Goal: Task Accomplishment & Management: Complete application form

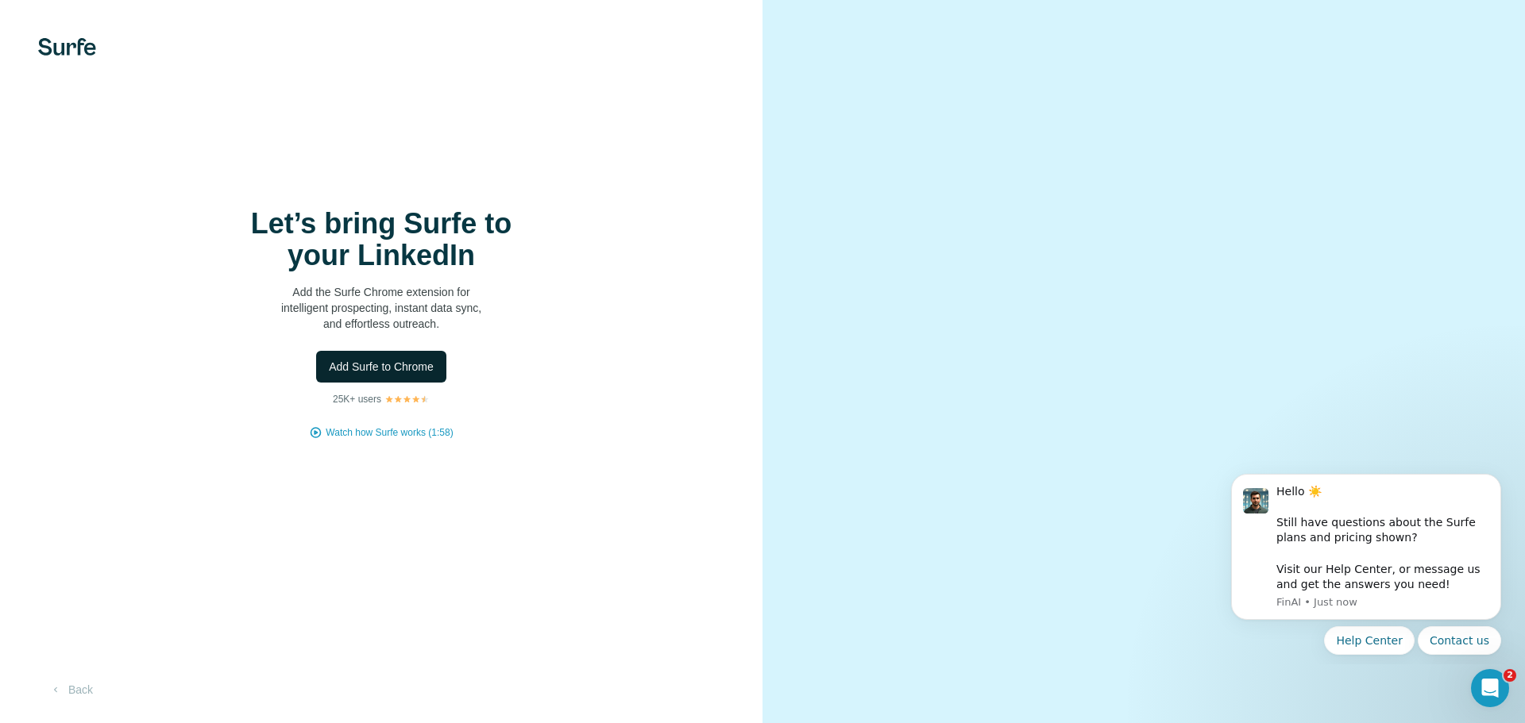
click at [408, 365] on span "Add Surfe to Chrome" at bounding box center [381, 367] width 105 height 16
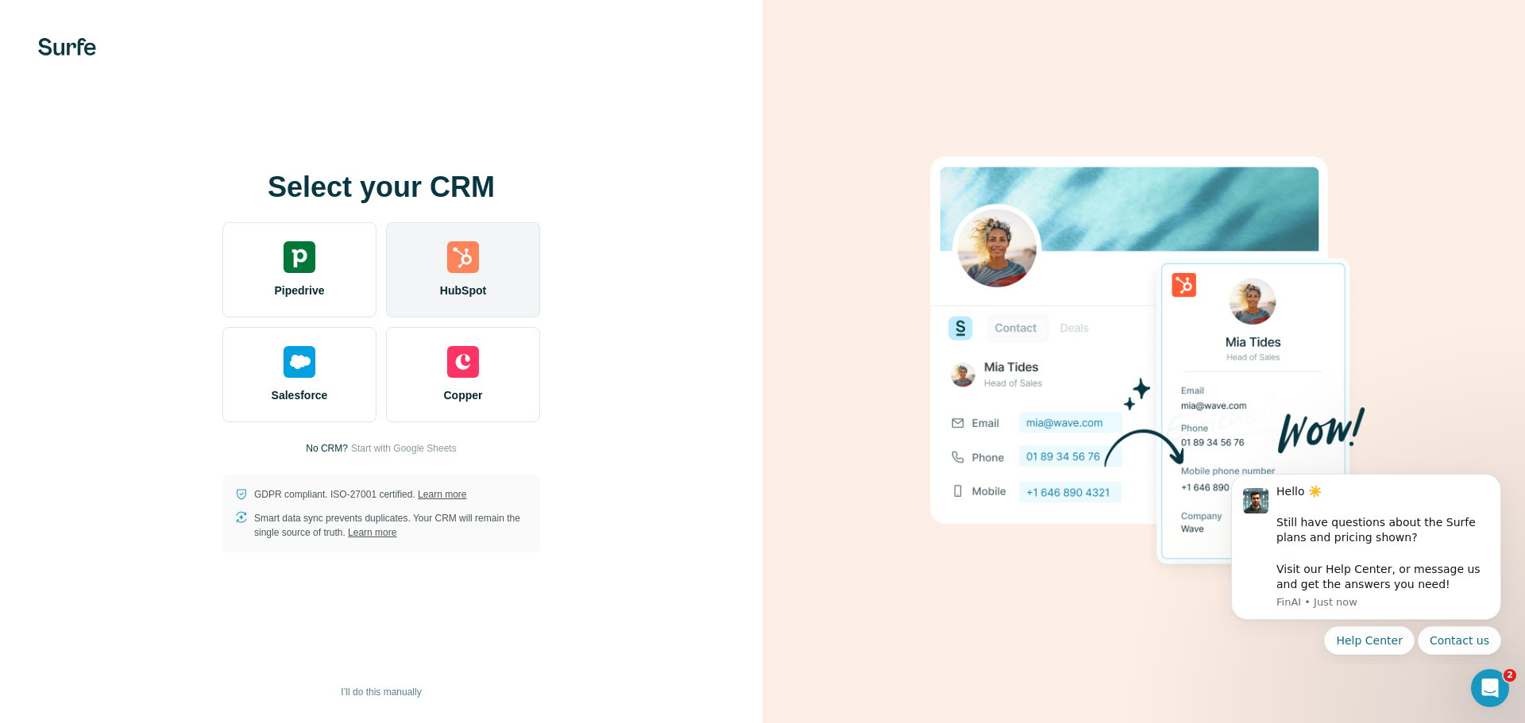
click at [457, 291] on span "HubSpot" at bounding box center [463, 291] width 46 height 16
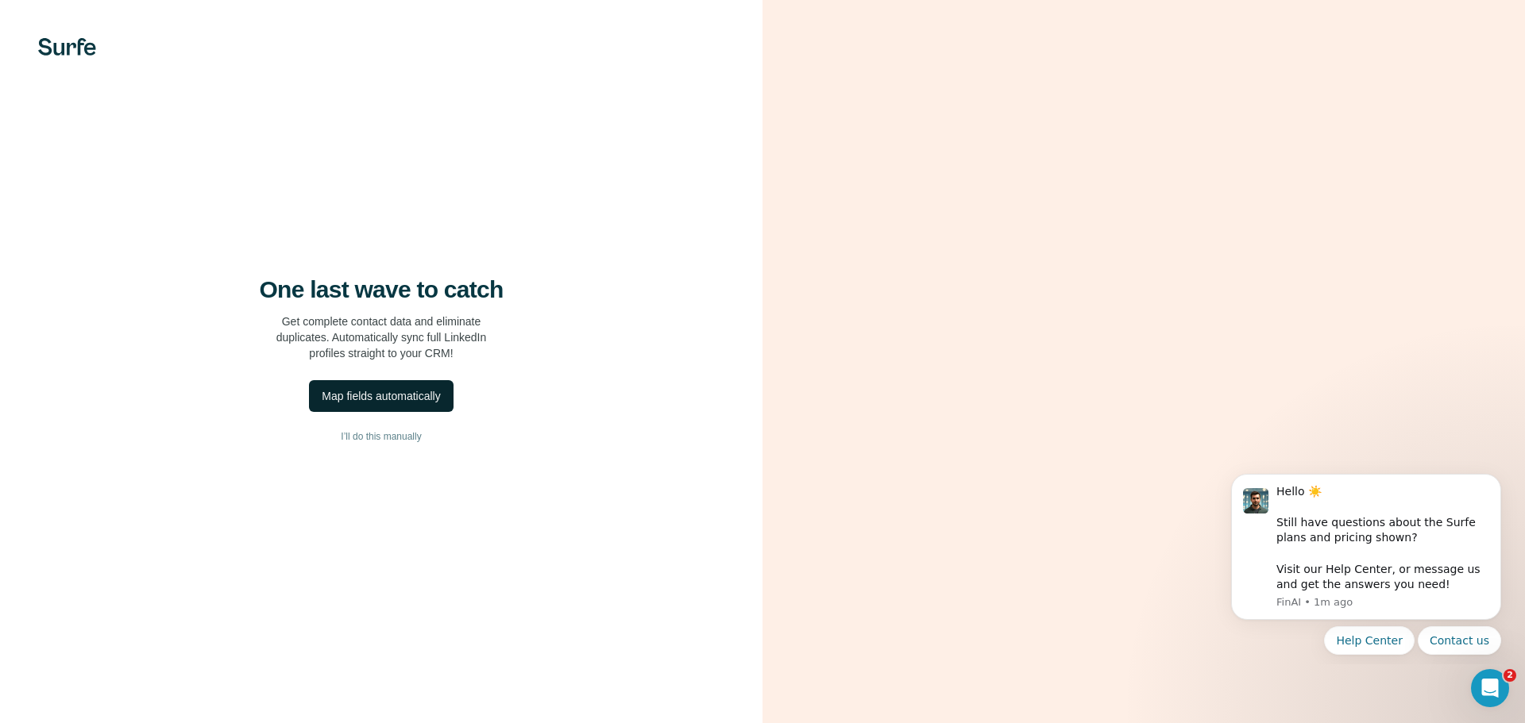
click at [440, 397] on div "Map fields automatically" at bounding box center [381, 396] width 118 height 16
